Goal: Communication & Community: Ask a question

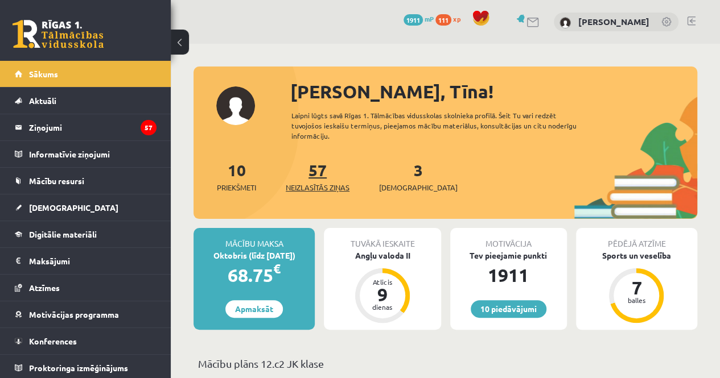
click at [322, 166] on link "57 Neizlasītās ziņas" at bounding box center [318, 177] width 64 height 34
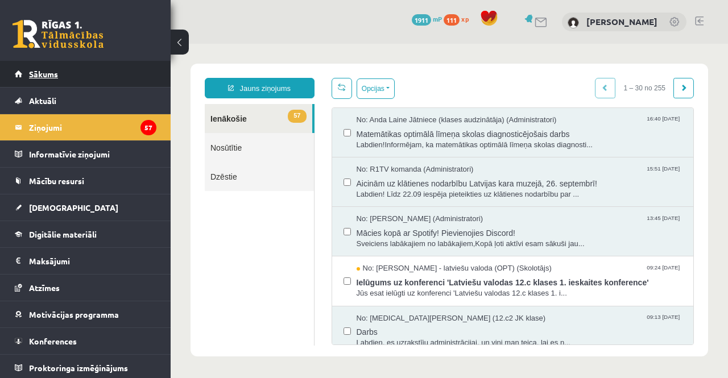
click at [143, 80] on link "Sākums" at bounding box center [86, 74] width 142 height 26
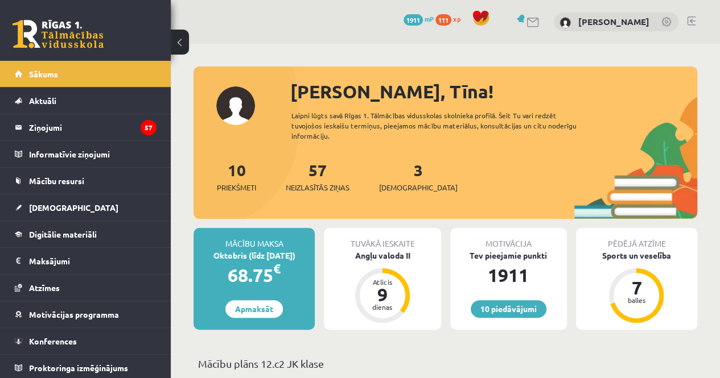
click at [143, 80] on link "Sākums" at bounding box center [86, 74] width 142 height 26
click at [118, 126] on legend "Ziņojumi 57" at bounding box center [92, 127] width 127 height 26
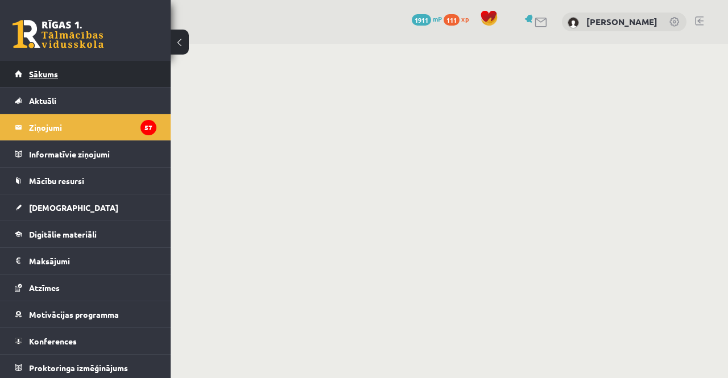
click at [108, 77] on link "Sākums" at bounding box center [86, 74] width 142 height 26
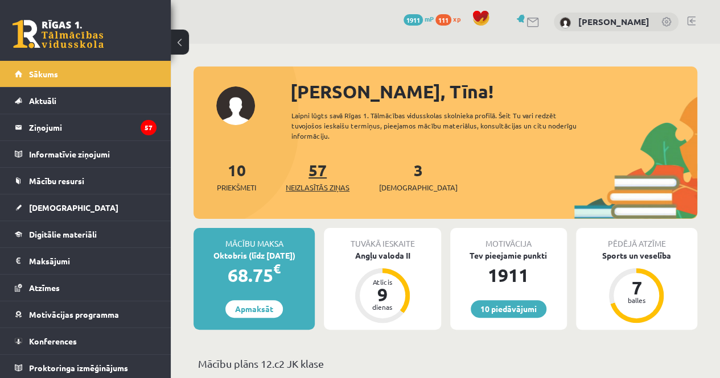
click at [298, 187] on span "Neizlasītās ziņas" at bounding box center [318, 187] width 64 height 11
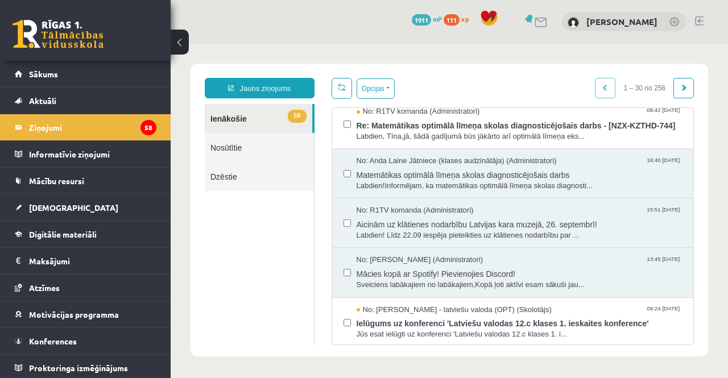
scroll to position [5, 0]
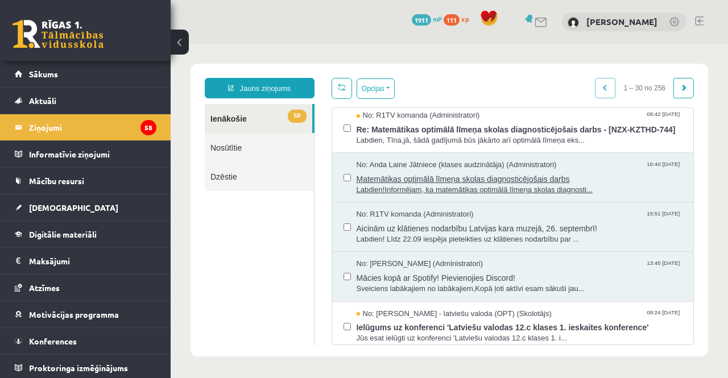
click at [459, 185] on span "Matemātikas optimālā līmeņa skolas diagnosticējošais darbs" at bounding box center [520, 178] width 326 height 14
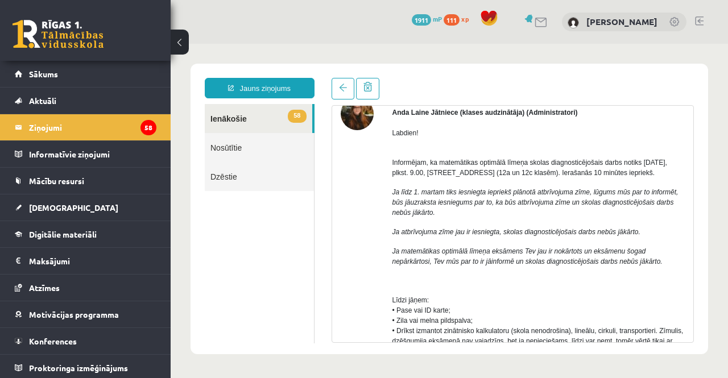
scroll to position [0, 0]
drag, startPoint x: 502, startPoint y: 196, endPoint x: 524, endPoint y: 195, distance: 22.8
click at [524, 195] on p "Ja līdz 1. martam tiks iesniegta iepriekš plānotā atbrīvojuma zīme, lūgums mūs …" at bounding box center [538, 202] width 293 height 31
click at [524, 195] on icon "Ja līdz 1. martam tiks iesniegta iepriekš plānotā atbrīvojuma zīme, lūgums mūs …" at bounding box center [535, 197] width 286 height 18
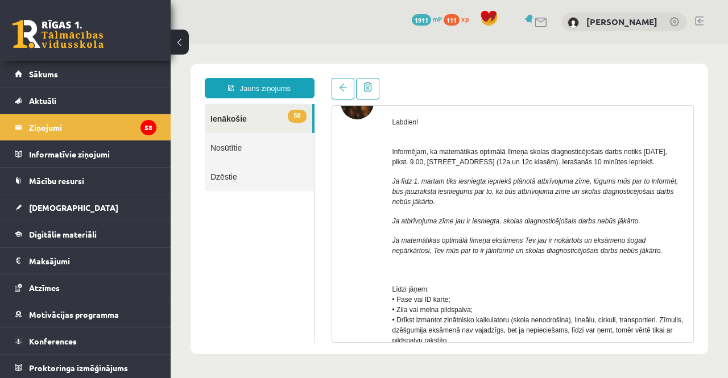
scroll to position [72, 0]
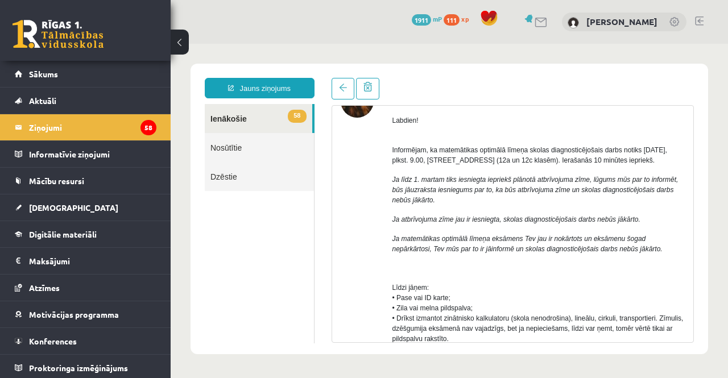
click at [221, 142] on link "Nosūtītie" at bounding box center [259, 147] width 109 height 29
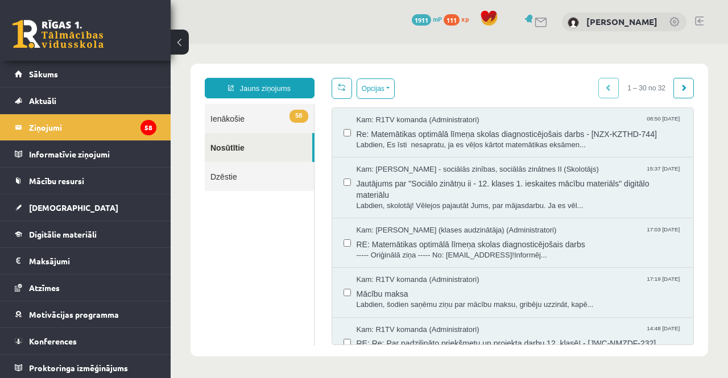
scroll to position [0, 0]
click at [414, 146] on span "Labdien, Es īsti nesapratu, ja es vēļos kārtot matemātikas eksāmen..." at bounding box center [520, 145] width 326 height 11
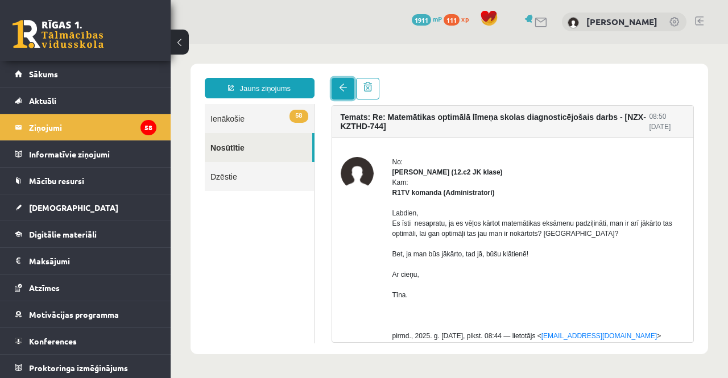
click at [342, 78] on link at bounding box center [343, 89] width 23 height 22
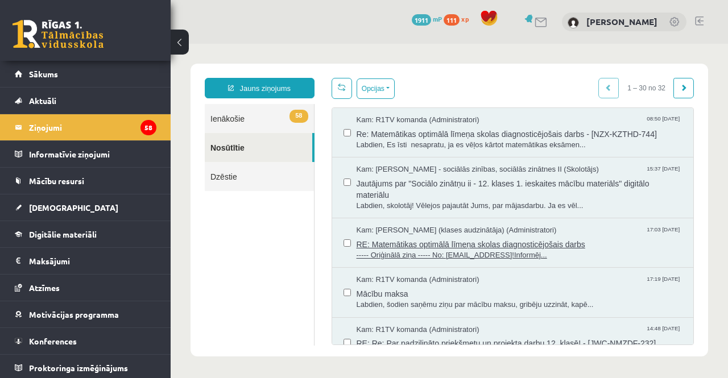
click at [402, 239] on span "RE: Matemātikas optimālā līmeņa skolas diagnosticējošais darbs" at bounding box center [520, 243] width 326 height 14
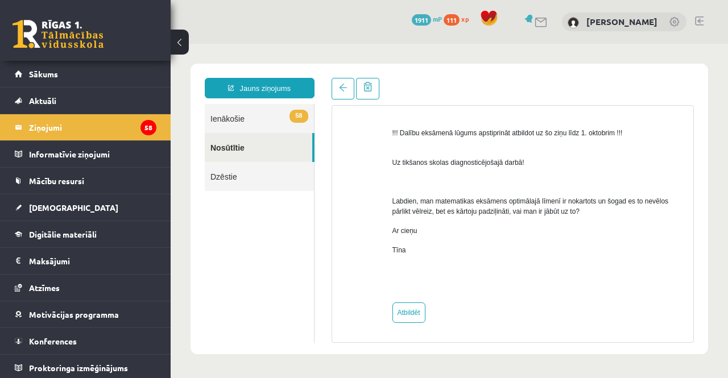
scroll to position [726, 0]
drag, startPoint x: 516, startPoint y: 204, endPoint x: 564, endPoint y: 215, distance: 49.5
click at [564, 215] on p "Labdien, man matematikas eksāmens optimālajā līmenī ir nokartots un šogad es to…" at bounding box center [538, 206] width 293 height 20
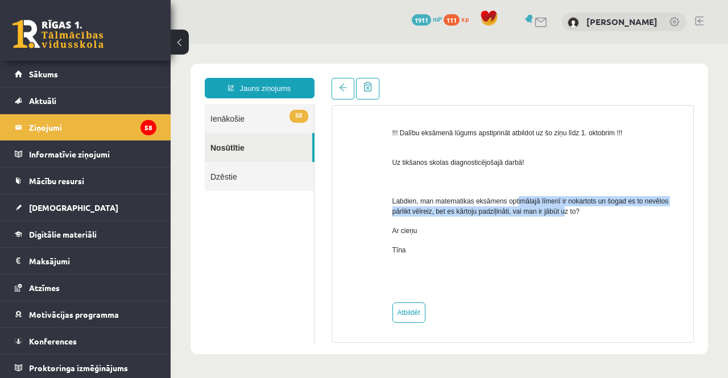
click at [564, 215] on p "Labdien, man matematikas eksāmens optimālajā līmenī ir nokartots un šogad es to…" at bounding box center [538, 206] width 293 height 20
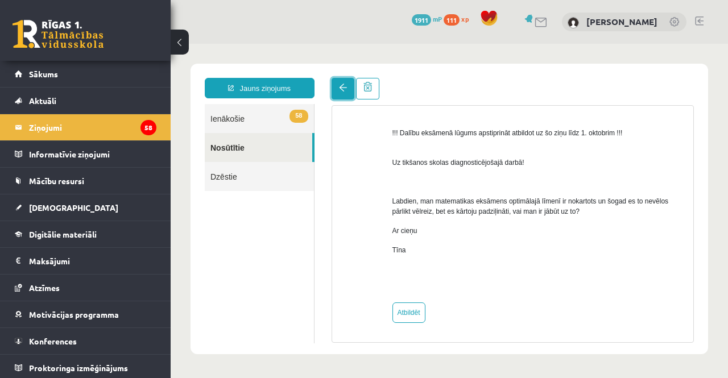
click at [346, 87] on link at bounding box center [343, 89] width 23 height 22
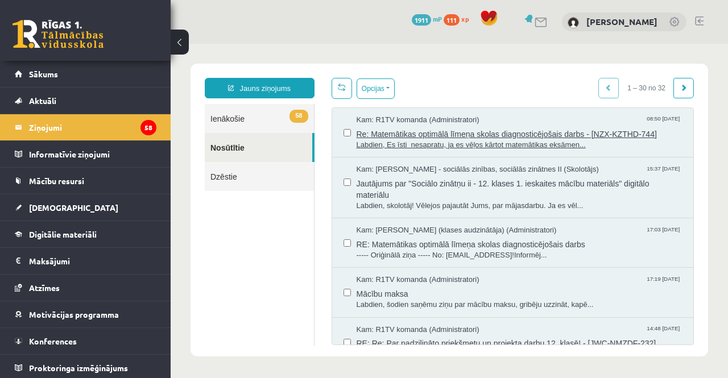
scroll to position [0, 0]
click at [399, 134] on span "Re: Matemātikas optimālā līmeņa skolas diagnosticējošais darbs - [NZX-KZTHD-744]" at bounding box center [520, 133] width 326 height 14
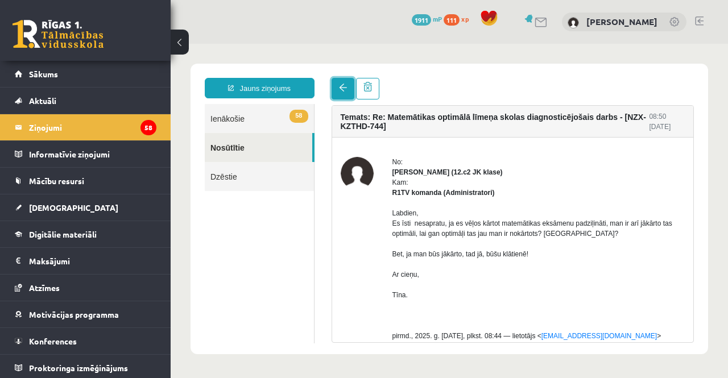
click at [336, 95] on link at bounding box center [343, 89] width 23 height 22
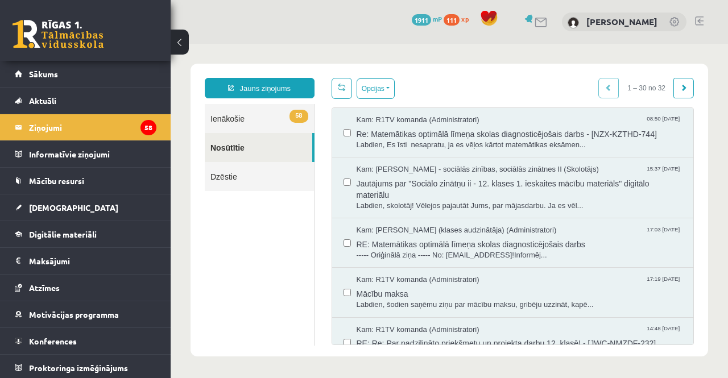
click at [290, 111] on span "58" at bounding box center [299, 116] width 18 height 13
click at [399, 137] on span "Re: Matemātikas optimālā līmeņa skolas diagnosticējošais darbs - [NZX-KZTHD-744]" at bounding box center [520, 133] width 326 height 14
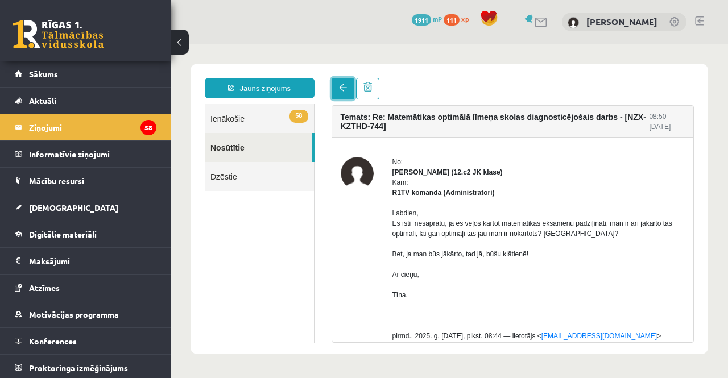
click at [339, 92] on span at bounding box center [343, 88] width 8 height 8
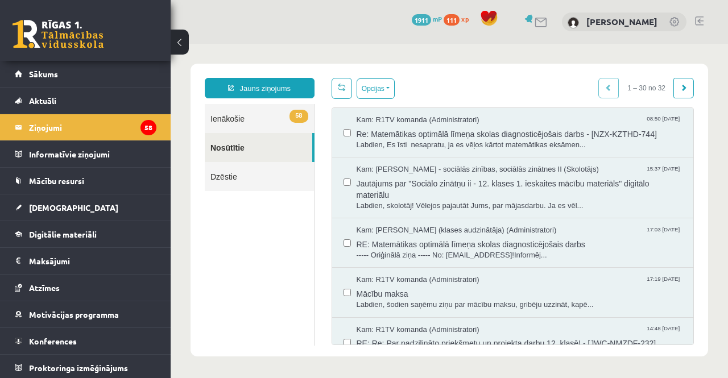
click at [276, 111] on link "58 Ienākošie" at bounding box center [259, 118] width 109 height 29
click at [290, 119] on span "58" at bounding box center [299, 116] width 18 height 13
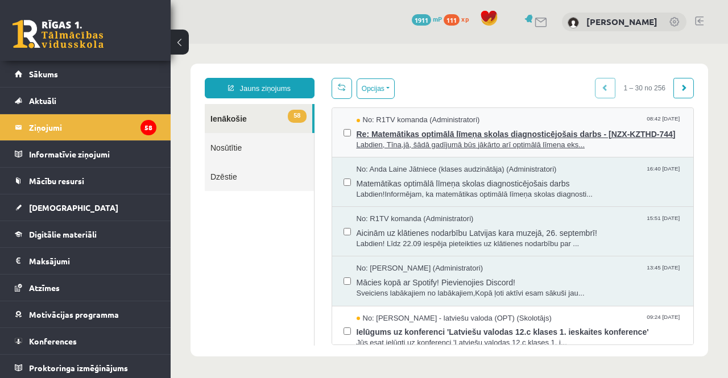
click at [412, 139] on span "Re: Matemātikas optimālā līmeņa skolas diagnosticējošais darbs - [NZX-KZTHD-744]" at bounding box center [520, 133] width 326 height 14
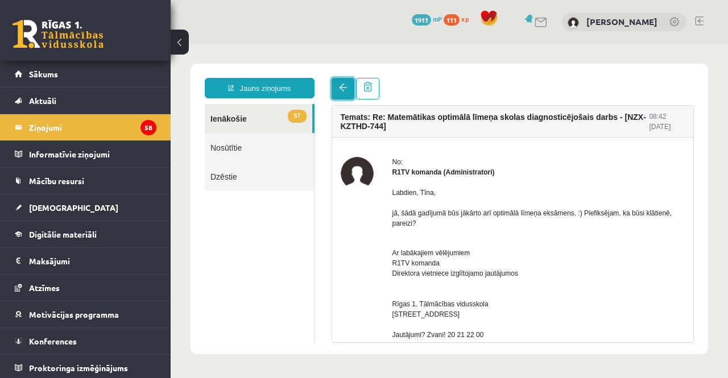
click at [341, 93] on link at bounding box center [343, 89] width 23 height 22
click at [139, 70] on link "Sākums" at bounding box center [86, 74] width 142 height 26
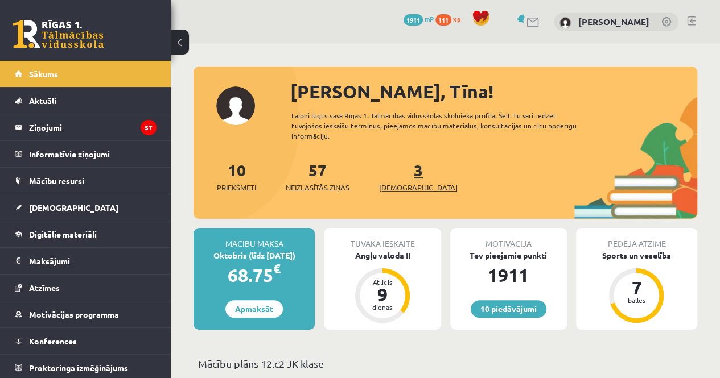
click at [398, 178] on link "3 Ieskaites" at bounding box center [418, 177] width 78 height 34
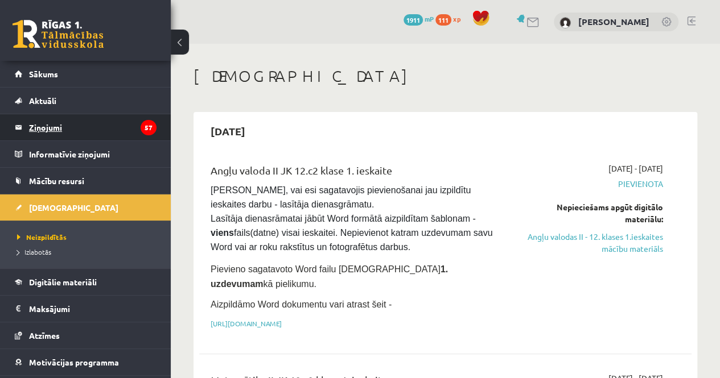
click at [100, 134] on legend "Ziņojumi 57" at bounding box center [92, 127] width 127 height 26
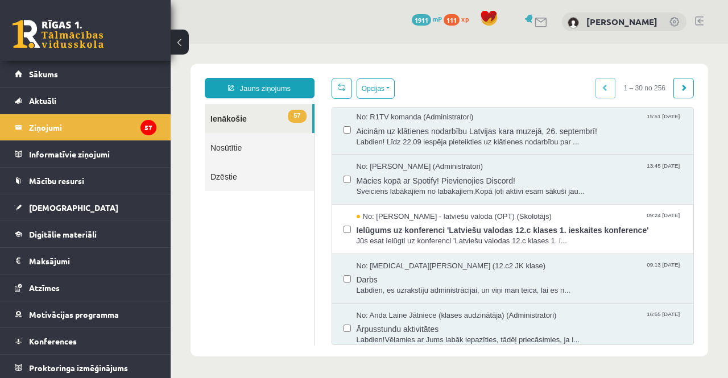
scroll to position [103, 0]
click at [108, 84] on link "Sākums" at bounding box center [86, 74] width 142 height 26
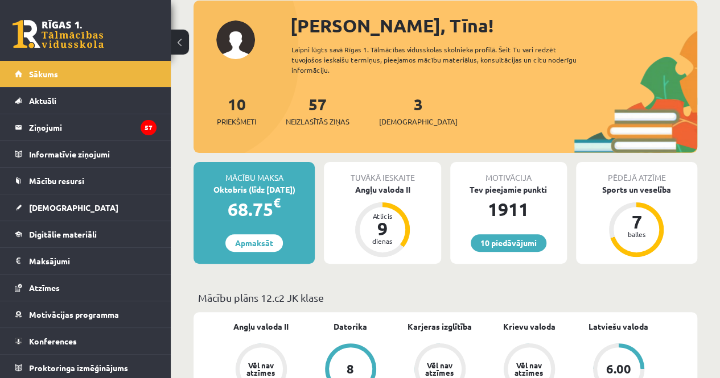
scroll to position [65, 0]
click at [318, 108] on link "57 Neizlasītās ziņas" at bounding box center [318, 111] width 64 height 34
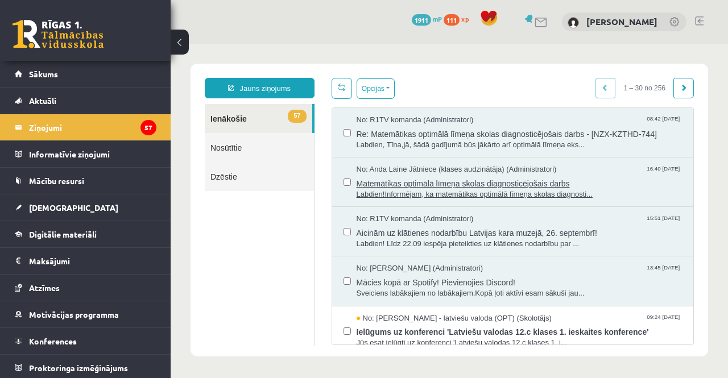
click at [395, 186] on span "Matemātikas optimālā līmeņa skolas diagnosticējošais darbs" at bounding box center [520, 182] width 326 height 14
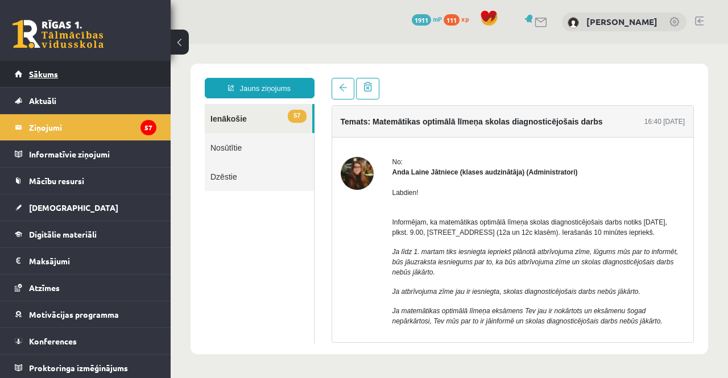
click at [84, 67] on link "Sākums" at bounding box center [86, 74] width 142 height 26
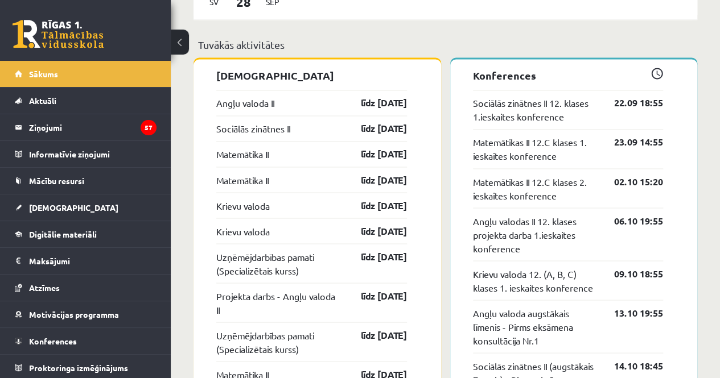
scroll to position [909, 0]
drag, startPoint x: 212, startPoint y: 204, endPoint x: 273, endPoint y: 230, distance: 66.2
click at [287, 234] on div "Krievu valoda līdz [DATE]" at bounding box center [311, 230] width 191 height 26
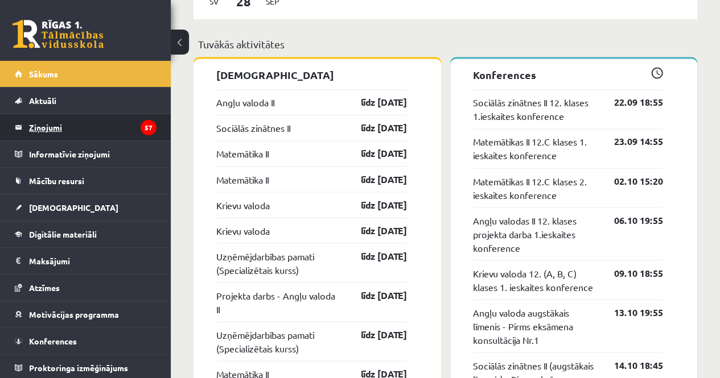
click at [63, 123] on legend "Ziņojumi 57" at bounding box center [92, 127] width 127 height 26
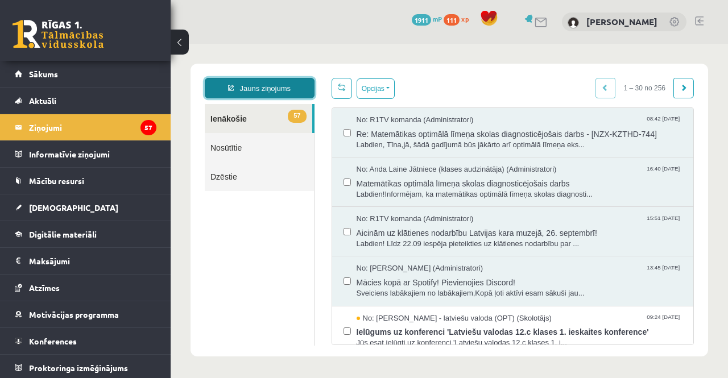
click at [253, 93] on link "Jauns ziņojums" at bounding box center [260, 88] width 110 height 20
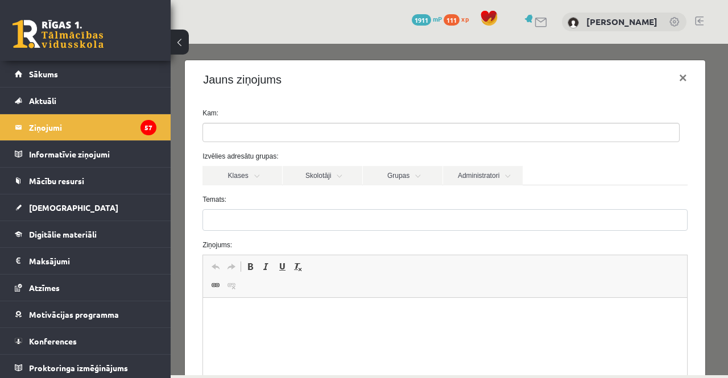
click at [289, 127] on ul at bounding box center [441, 132] width 476 height 18
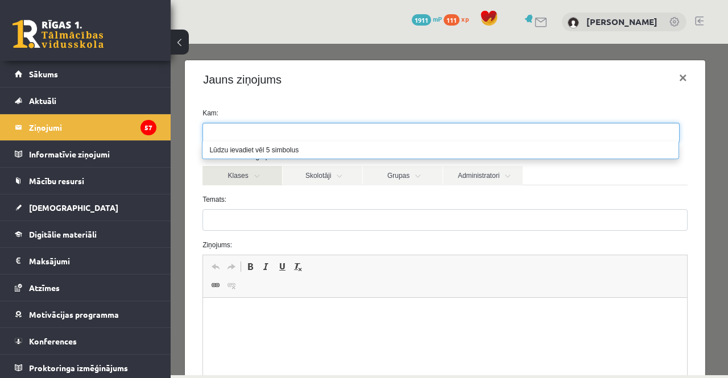
click at [254, 181] on link "Klases" at bounding box center [242, 175] width 80 height 19
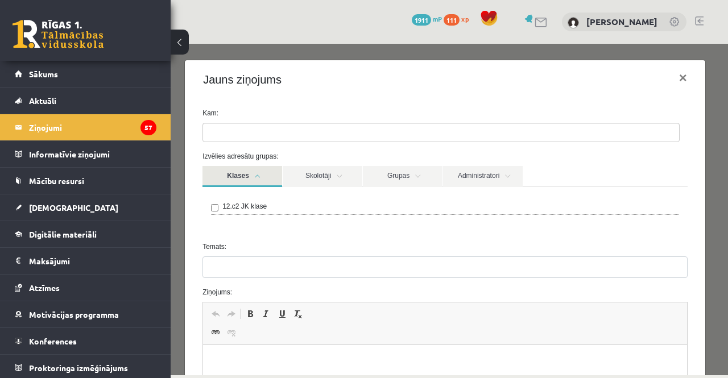
click at [212, 203] on div "12.c2 JK klase" at bounding box center [445, 208] width 468 height 14
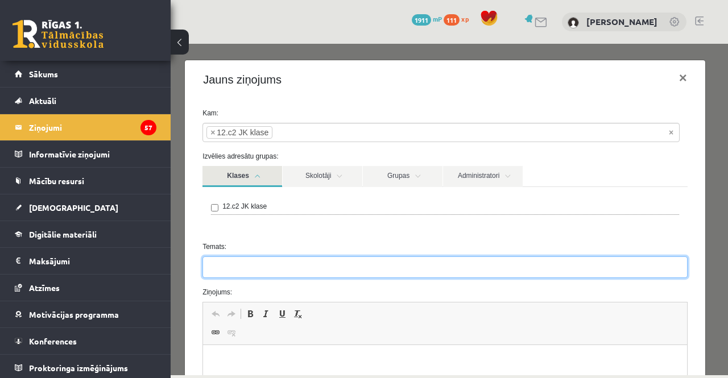
click at [230, 259] on input "Temats:" at bounding box center [444, 268] width 485 height 22
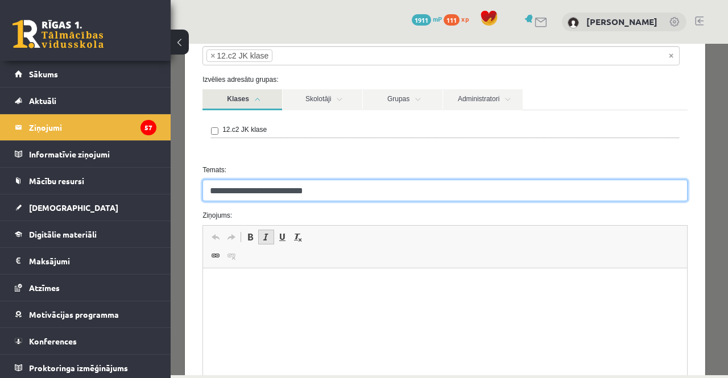
scroll to position [78, 0]
type input "**********"
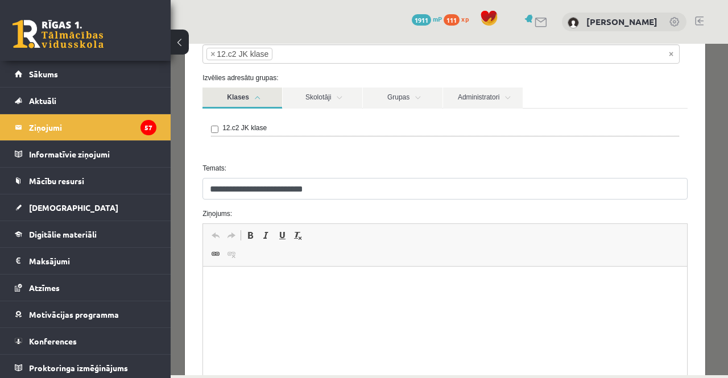
click at [267, 300] on html at bounding box center [445, 284] width 484 height 35
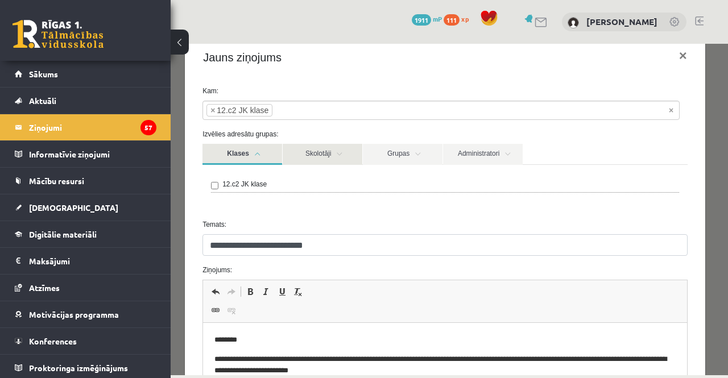
scroll to position [20, 0]
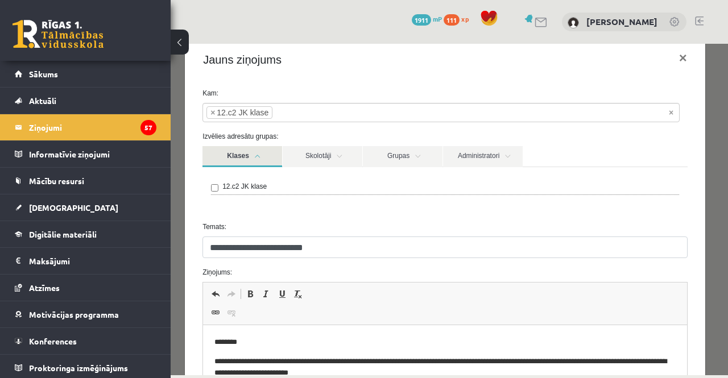
click at [215, 113] on li "× 12.c2 JK klase" at bounding box center [239, 112] width 66 height 13
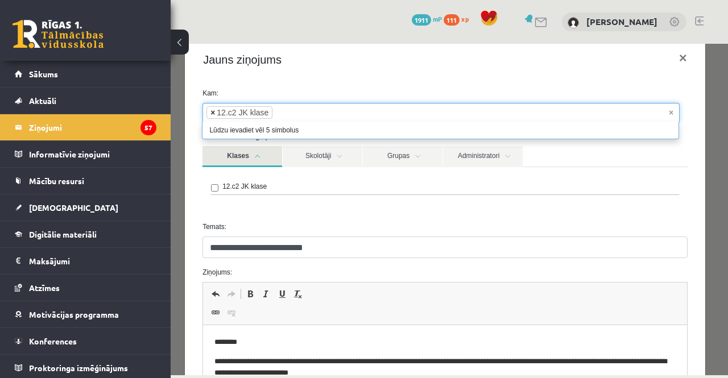
click at [212, 114] on span "×" at bounding box center [212, 112] width 5 height 11
click at [445, 154] on link "Administratori" at bounding box center [483, 156] width 80 height 21
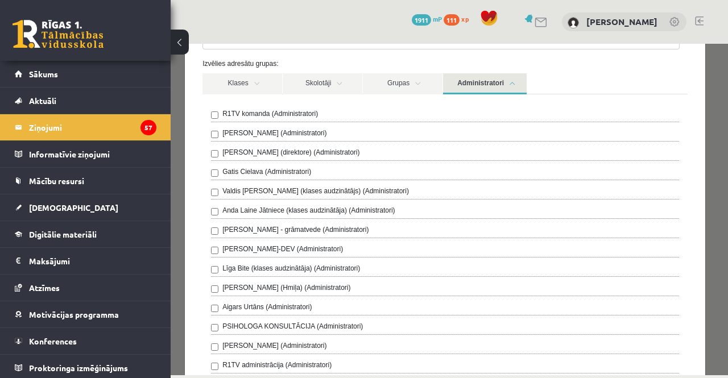
scroll to position [94, 0]
click at [475, 87] on link "Administratori" at bounding box center [485, 82] width 84 height 21
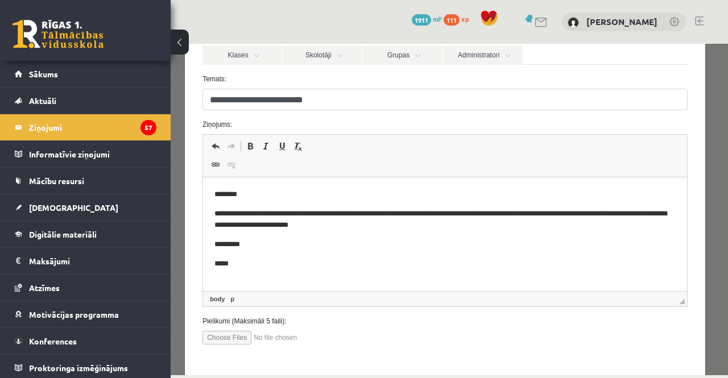
scroll to position [122, 0]
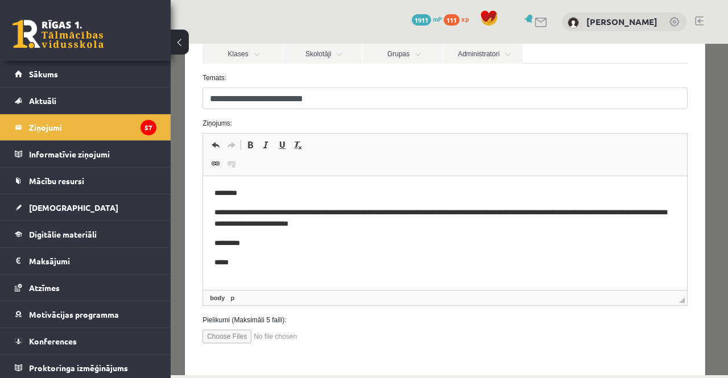
click at [317, 212] on p "**********" at bounding box center [440, 219] width 453 height 24
click at [382, 231] on body "**********" at bounding box center [444, 228] width 461 height 81
click at [382, 222] on p "**********" at bounding box center [440, 219] width 453 height 24
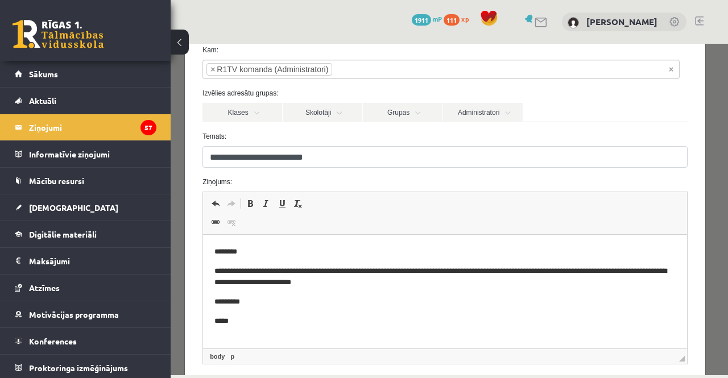
scroll to position [171, 0]
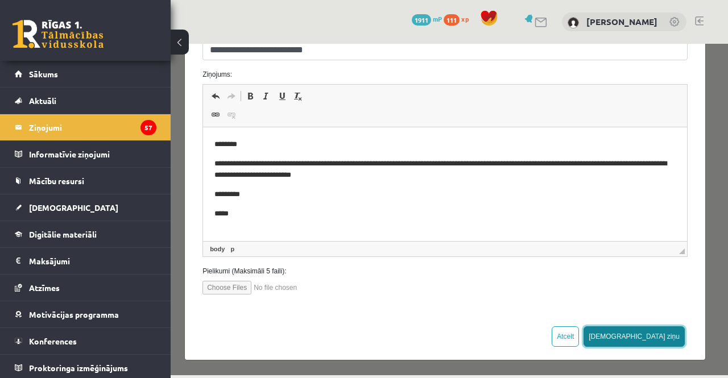
click at [670, 333] on button "[DEMOGRAPHIC_DATA] ziņu" at bounding box center [634, 336] width 101 height 20
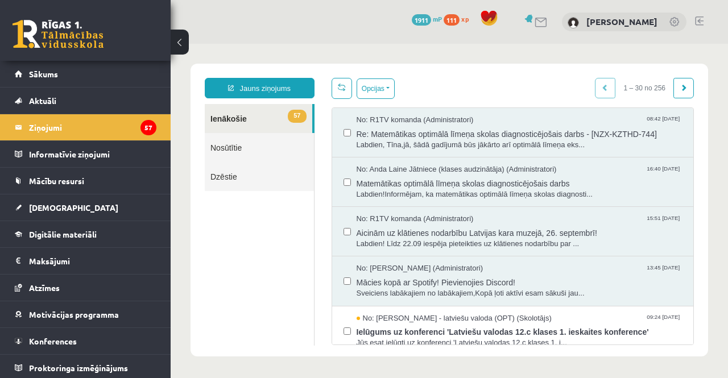
scroll to position [0, 0]
click at [65, 76] on link "Sākums" at bounding box center [86, 74] width 142 height 26
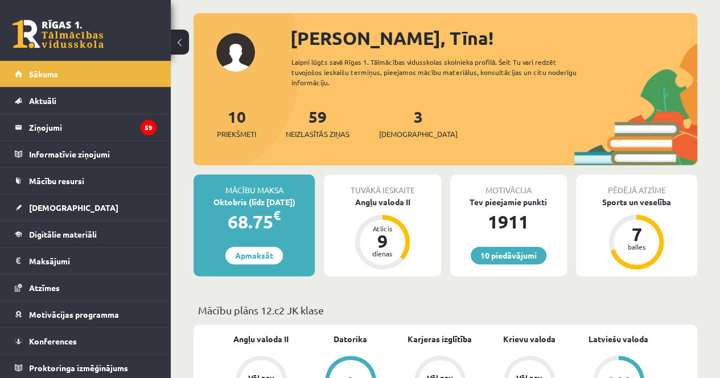
scroll to position [57, 0]
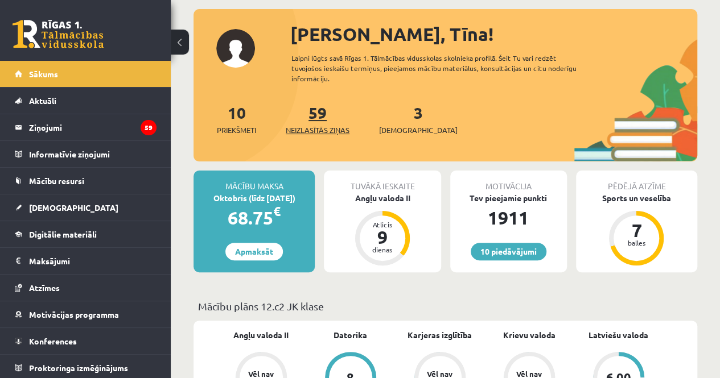
click at [313, 113] on link "59 Neizlasītās ziņas" at bounding box center [318, 119] width 64 height 34
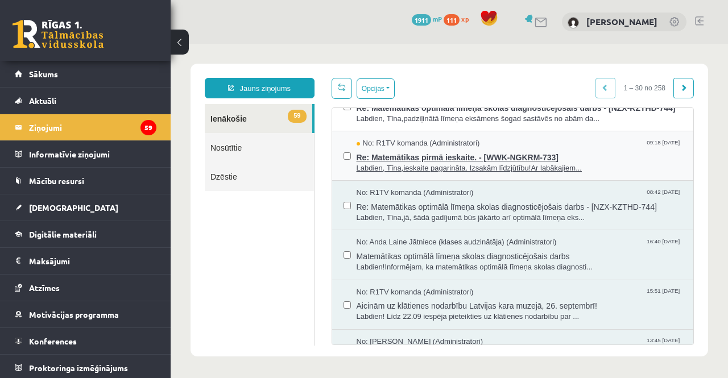
click at [379, 174] on span "Labdien, Tīna,ieskaite pagarināta. Izsakām līdzjūtību!Ar labākajiem..." at bounding box center [520, 168] width 326 height 11
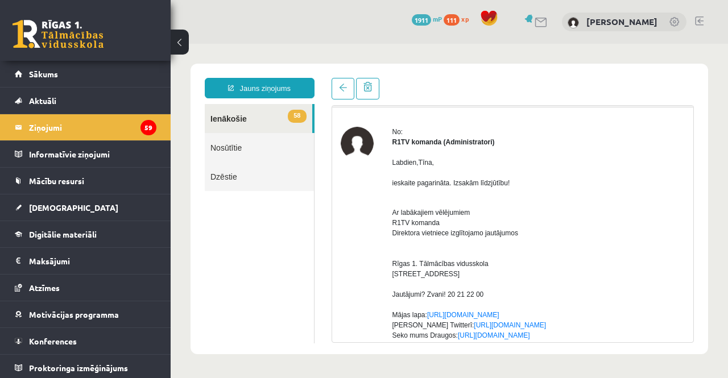
scroll to position [31, 0]
click at [337, 89] on link at bounding box center [343, 89] width 23 height 22
click at [97, 129] on legend "Ziņojumi 59" at bounding box center [92, 127] width 127 height 26
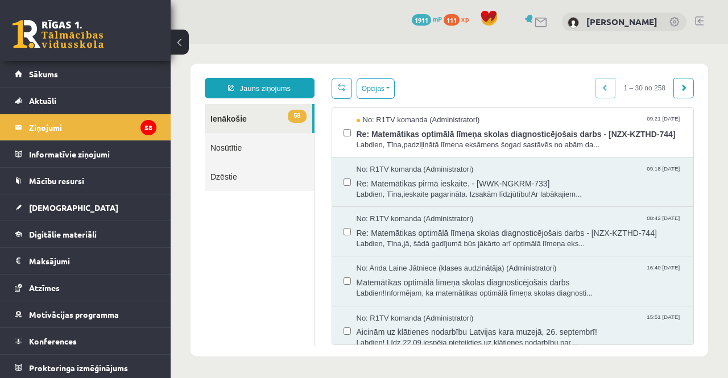
scroll to position [0, 0]
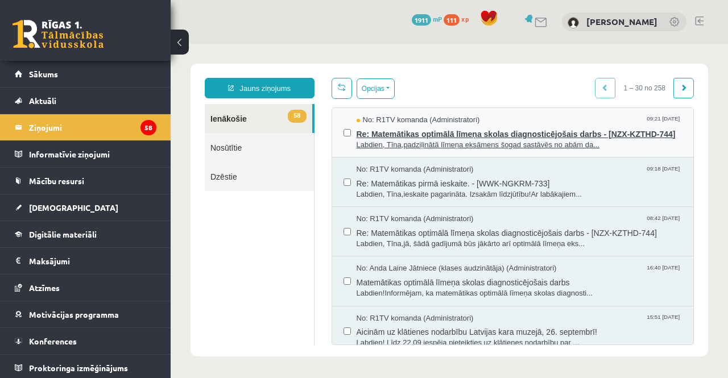
click at [405, 140] on span "Re: Matemātikas optimālā līmeņa skolas diagnosticējošais darbs - [NZX-KZTHD-744]" at bounding box center [520, 133] width 326 height 14
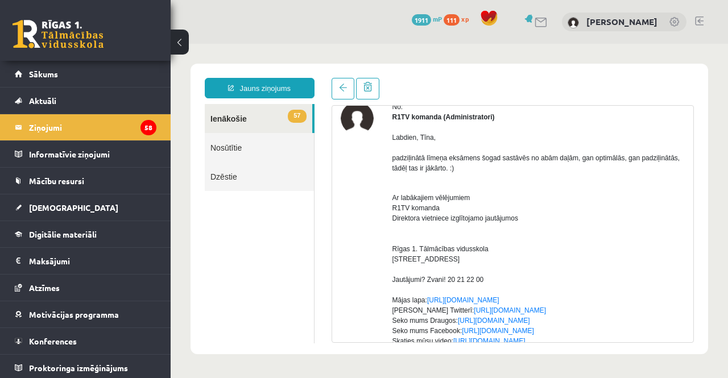
scroll to position [48, 0]
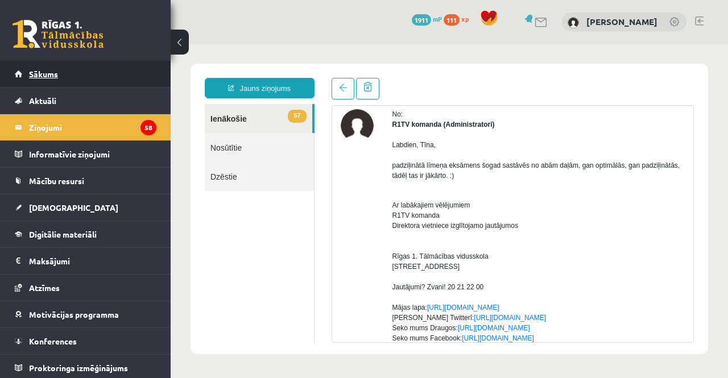
click at [119, 84] on link "Sākums" at bounding box center [86, 74] width 142 height 26
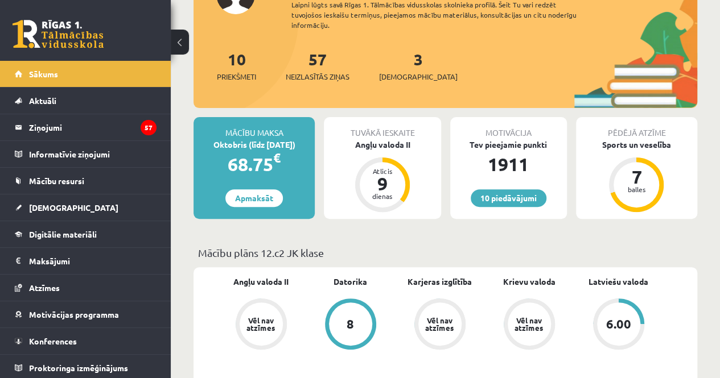
scroll to position [99, 0]
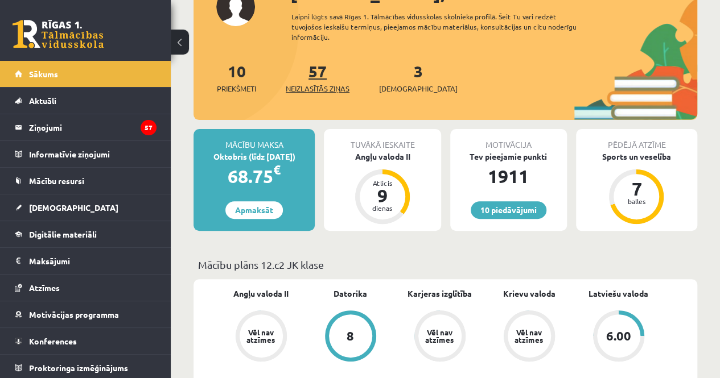
click at [313, 69] on link "57 Neizlasītās ziņas" at bounding box center [318, 78] width 64 height 34
